Goal: Task Accomplishment & Management: Manage account settings

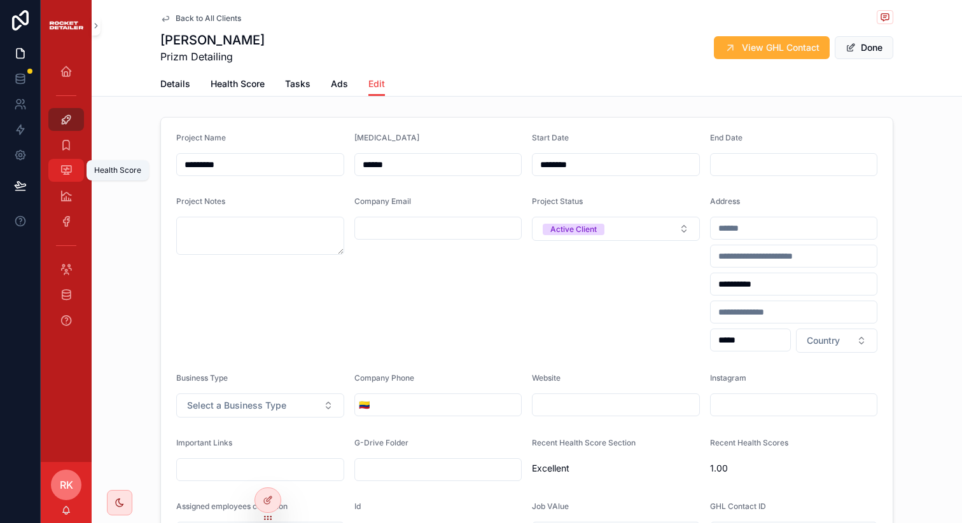
click at [60, 162] on div "Health Score" at bounding box center [66, 170] width 20 height 20
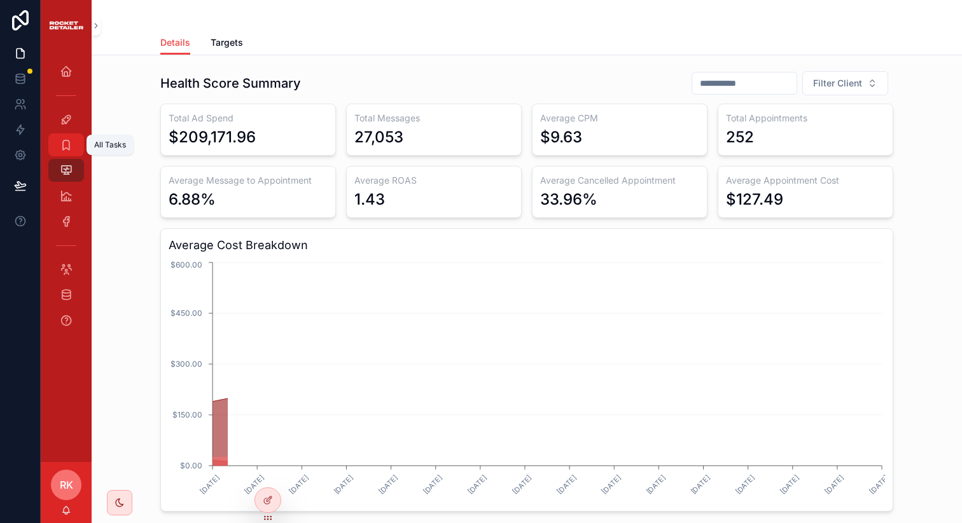
click at [64, 148] on icon "scrollable content" at bounding box center [66, 145] width 13 height 13
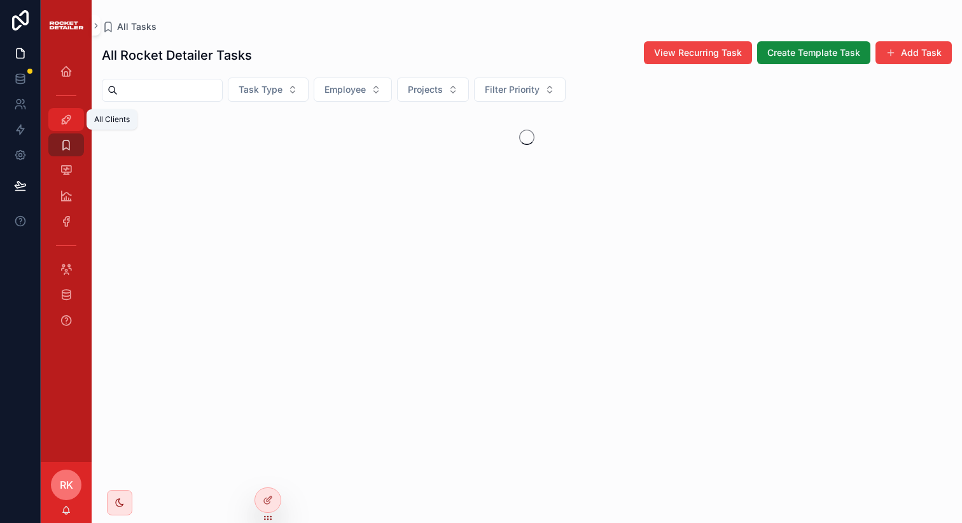
click at [64, 125] on icon "scrollable content" at bounding box center [66, 119] width 13 height 13
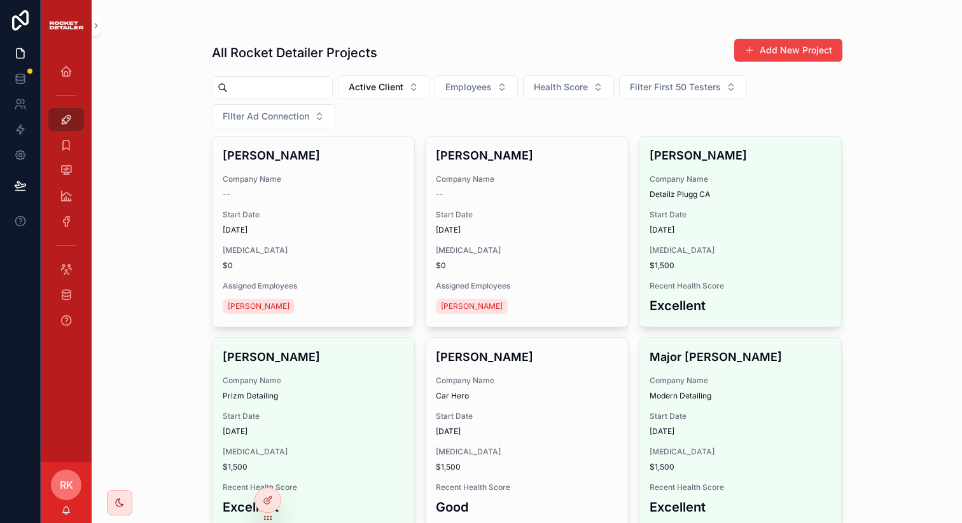
click at [284, 79] on input "scrollable content" at bounding box center [280, 88] width 104 height 18
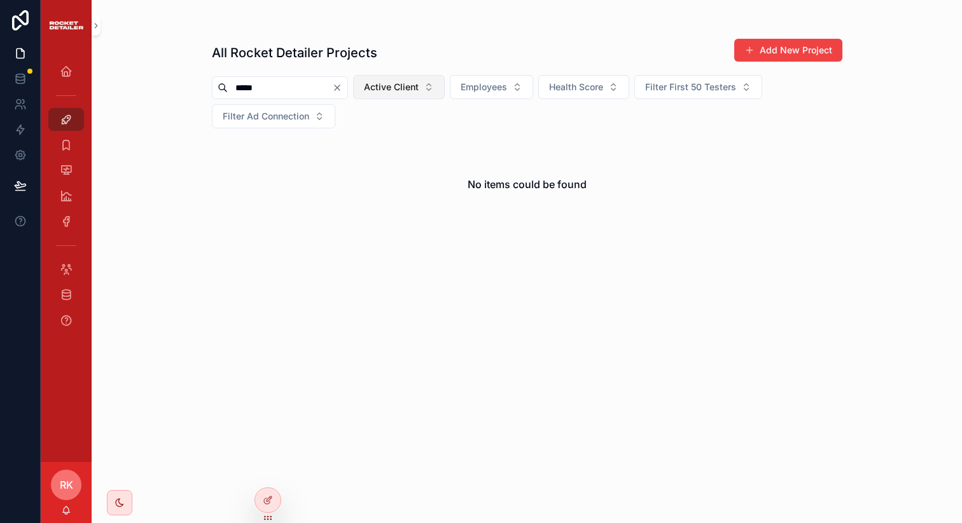
type input "*****"
click at [396, 95] on button "Active Client" at bounding box center [399, 87] width 92 height 24
click at [373, 139] on div "None" at bounding box center [410, 138] width 153 height 20
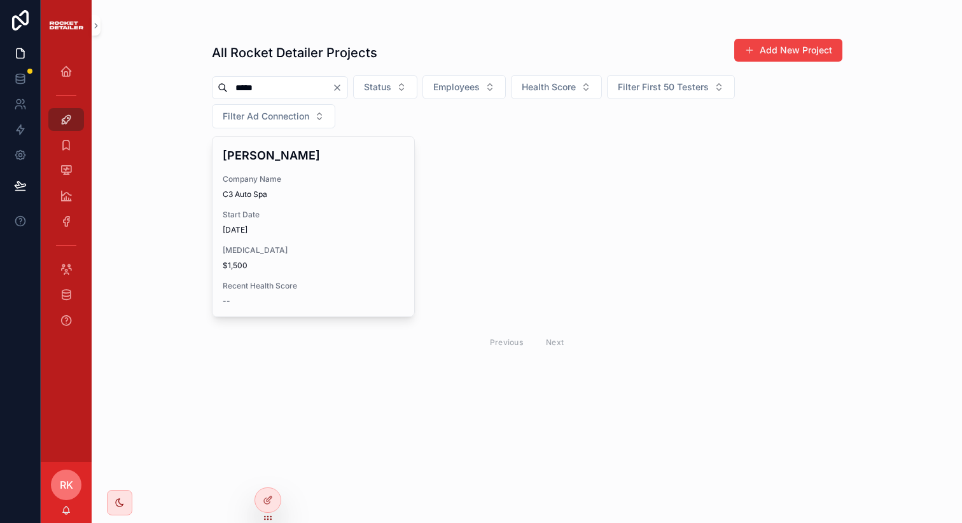
click at [284, 87] on input "*****" at bounding box center [280, 88] width 104 height 18
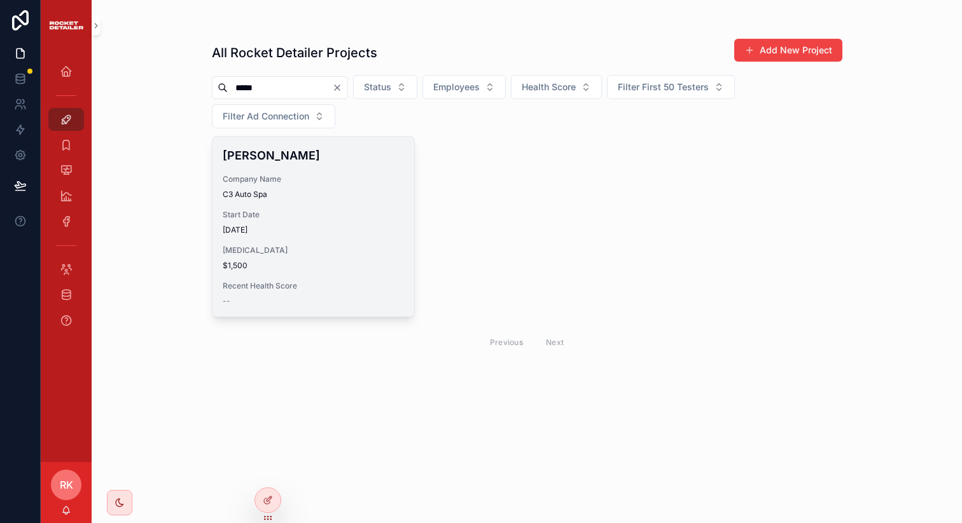
click at [286, 210] on span "Start Date" at bounding box center [314, 215] width 182 height 10
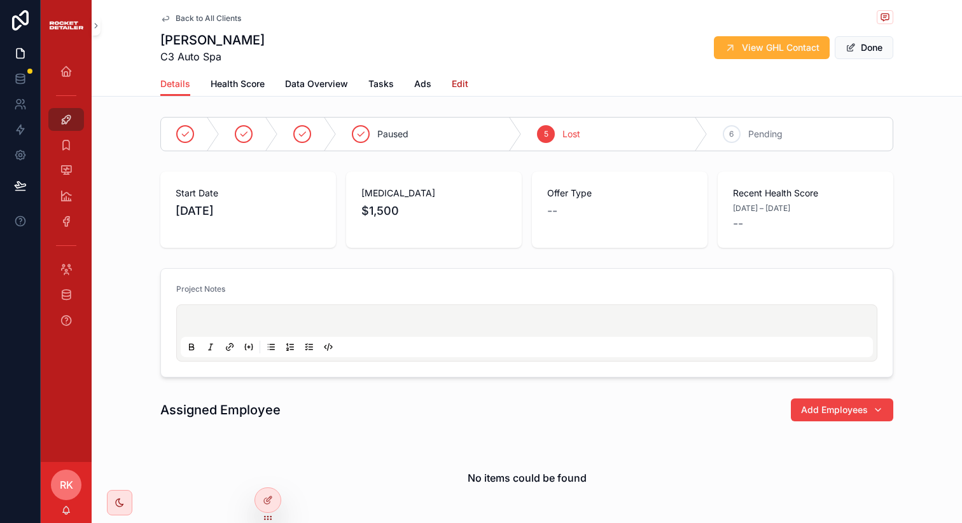
click at [455, 81] on span "Edit" at bounding box center [460, 84] width 17 height 13
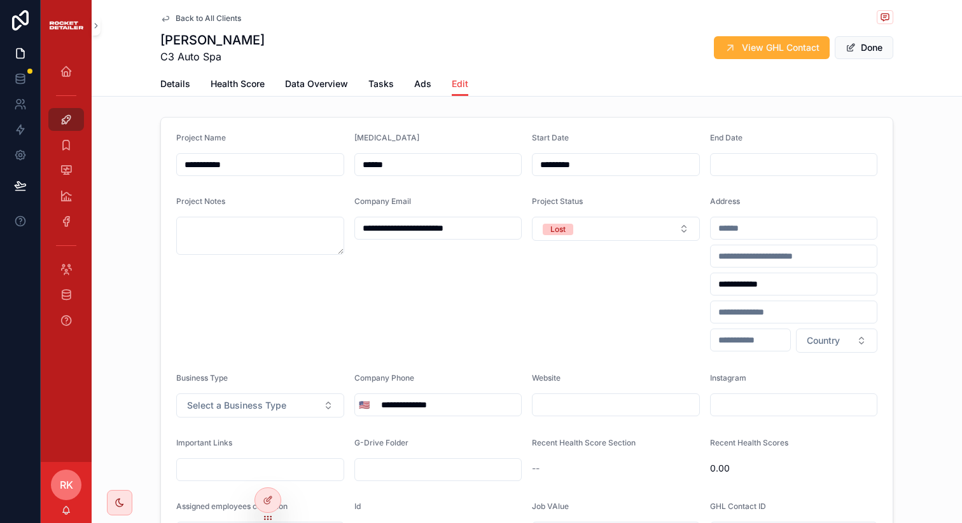
click at [73, 59] on div "Home" at bounding box center [66, 71] width 51 height 25
click at [71, 80] on div "Home" at bounding box center [66, 71] width 20 height 20
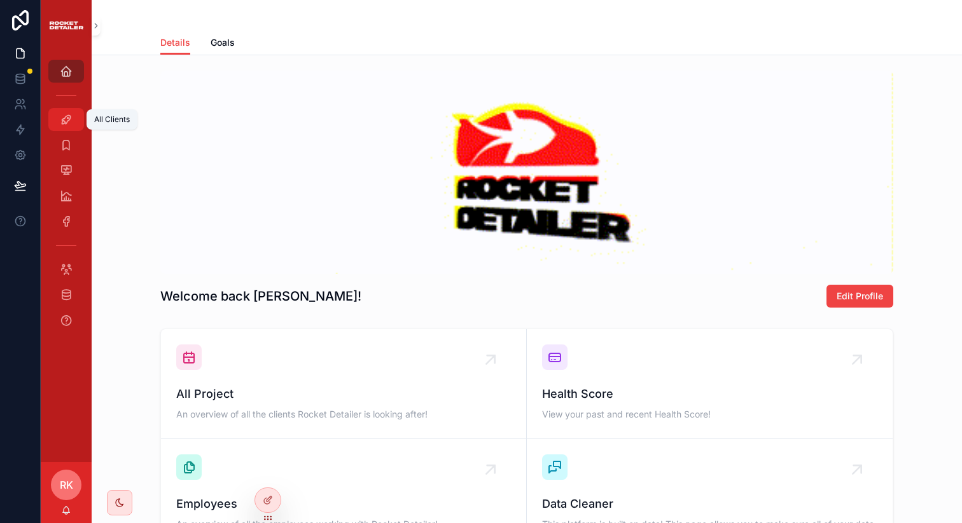
click at [63, 122] on icon "scrollable content" at bounding box center [66, 119] width 13 height 13
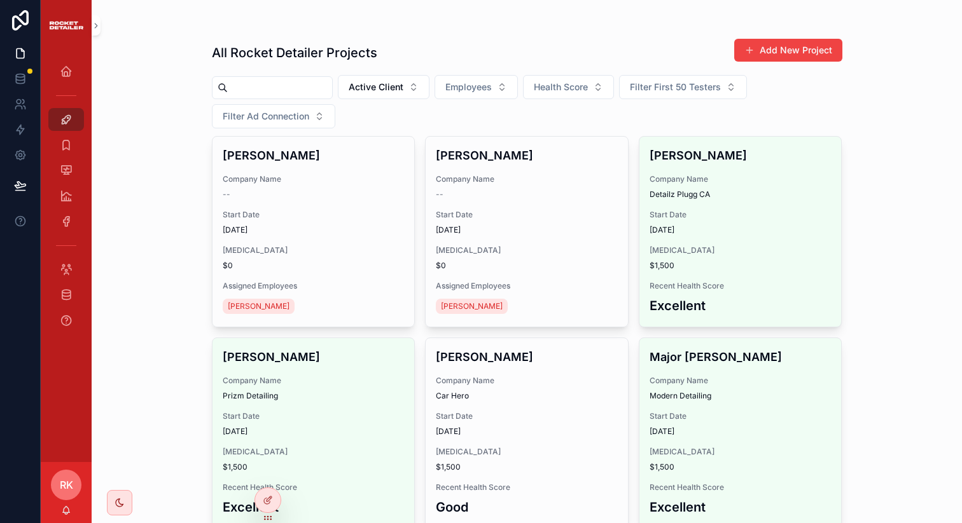
click at [289, 92] on input "scrollable content" at bounding box center [280, 88] width 104 height 18
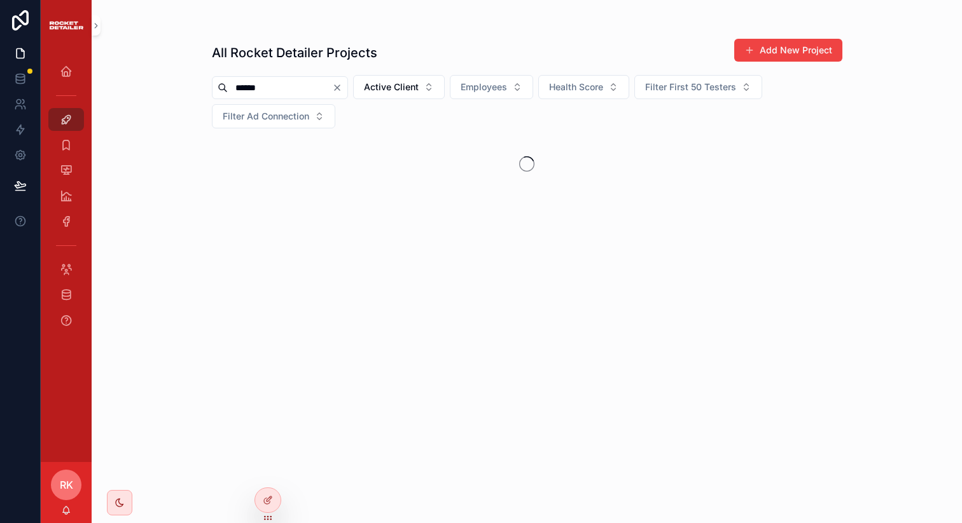
type input "******"
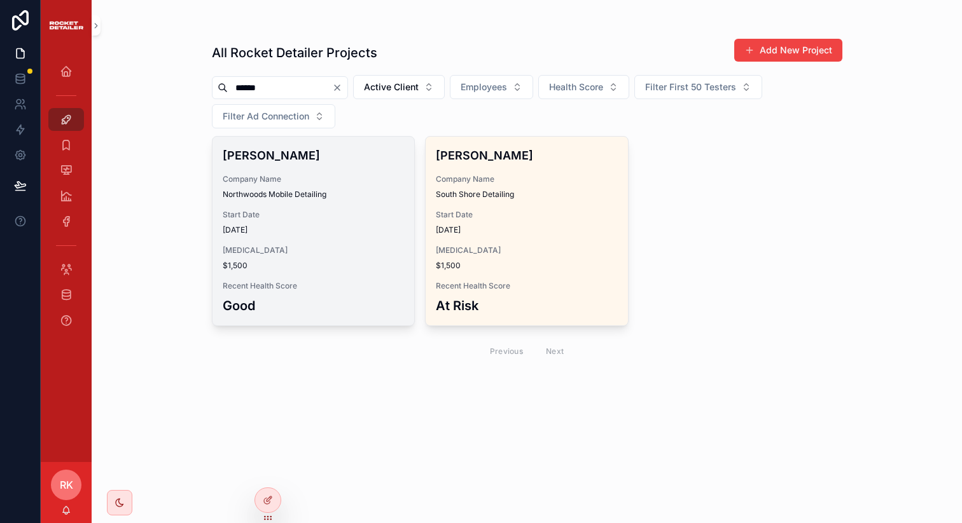
click at [256, 219] on span "Start Date" at bounding box center [314, 215] width 182 height 10
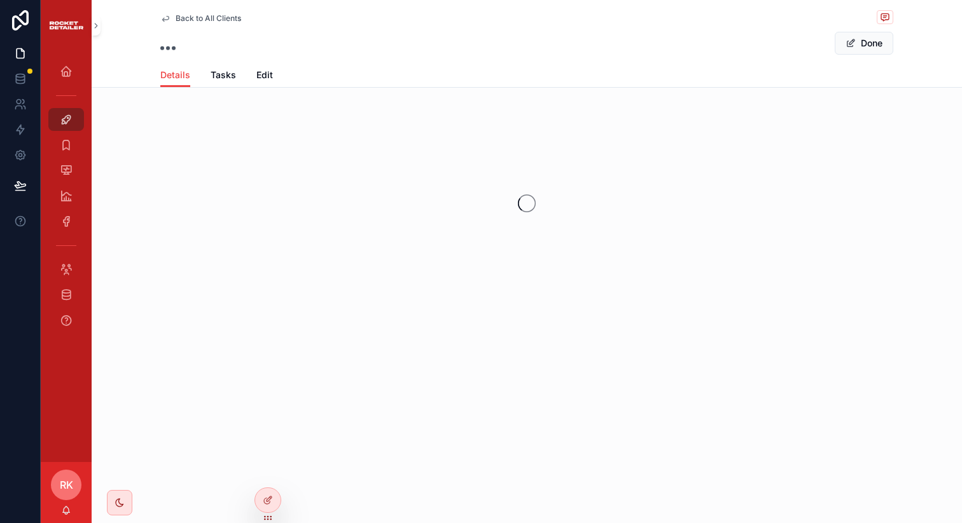
click at [253, 71] on div "Details Tasks Edit" at bounding box center [526, 75] width 733 height 24
click at [264, 76] on span "Edit" at bounding box center [264, 75] width 17 height 13
